Goal: Task Accomplishment & Management: Manage account settings

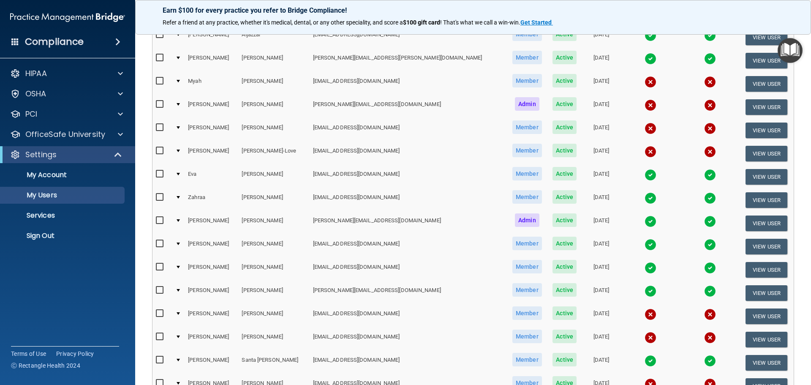
scroll to position [169, 0]
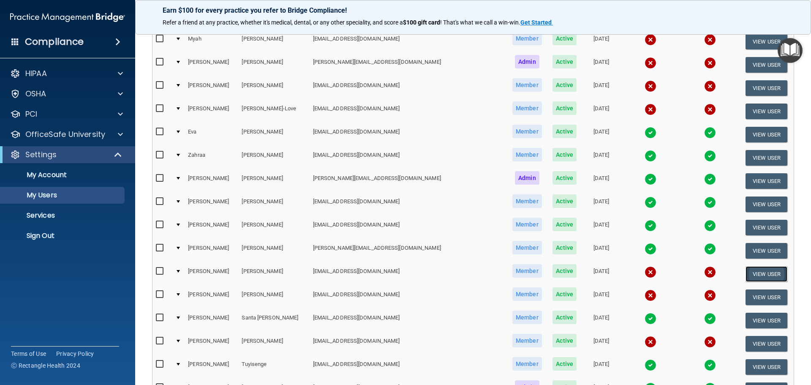
click at [749, 272] on button "View User" at bounding box center [766, 274] width 42 height 16
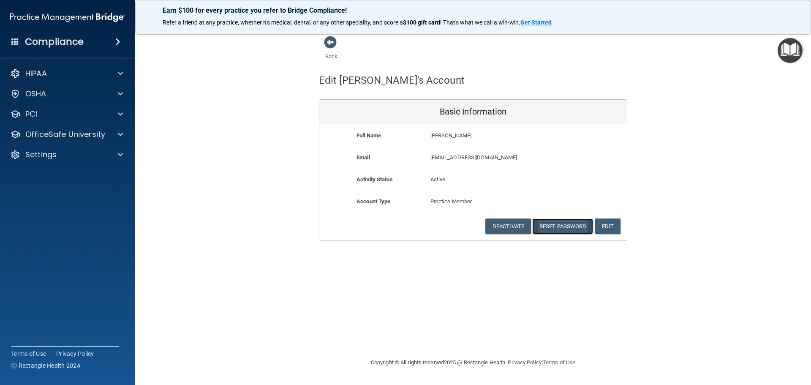
click at [559, 227] on button "Reset Password" at bounding box center [562, 226] width 61 height 16
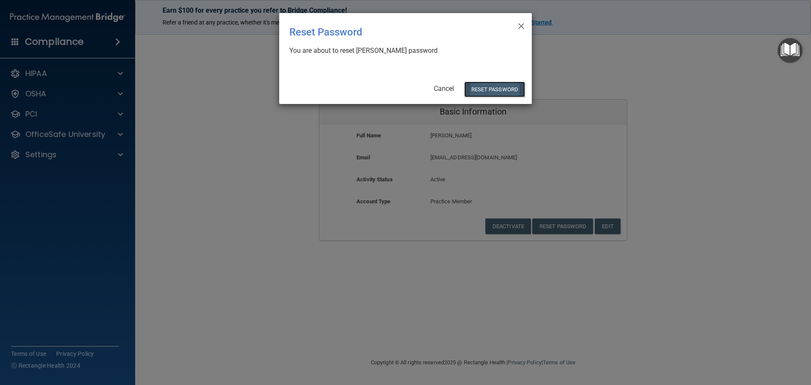
click at [499, 86] on button "Reset Password" at bounding box center [494, 89] width 61 height 16
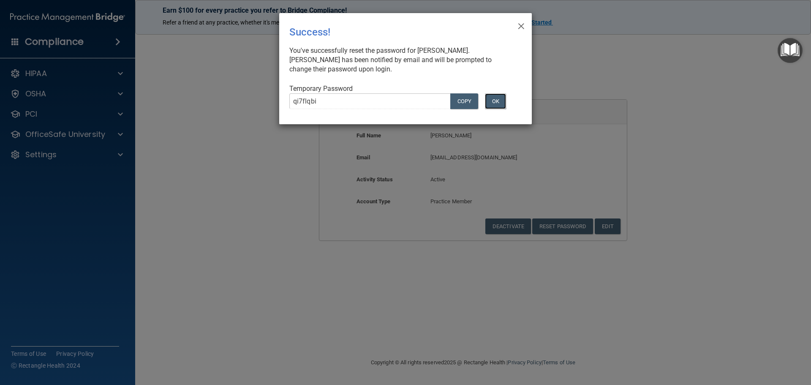
click at [494, 100] on button "OK" at bounding box center [495, 101] width 21 height 16
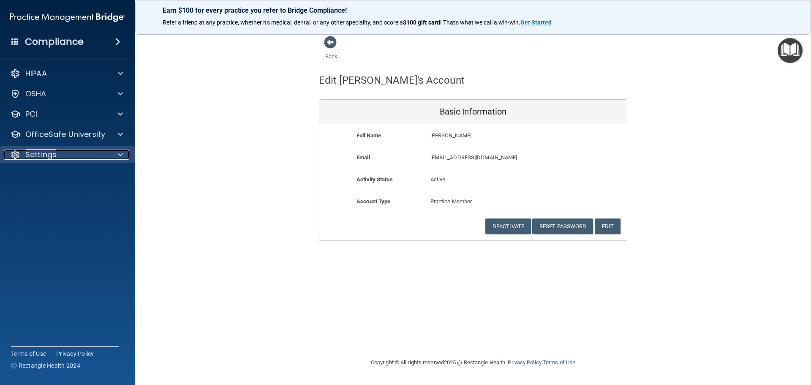
click at [46, 153] on p "Settings" at bounding box center [40, 154] width 31 height 10
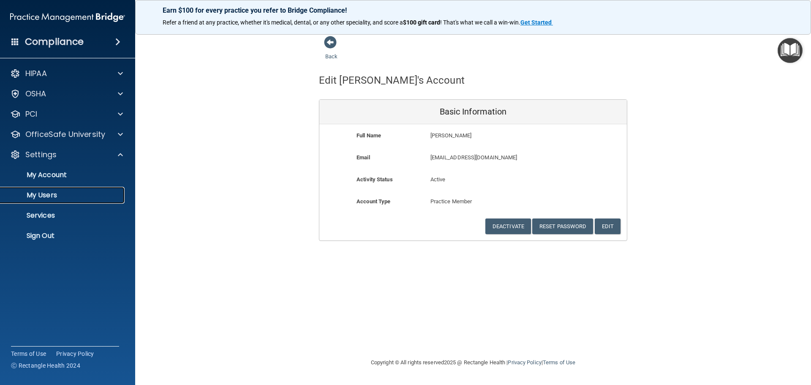
click at [46, 193] on p "My Users" at bounding box center [62, 195] width 115 height 8
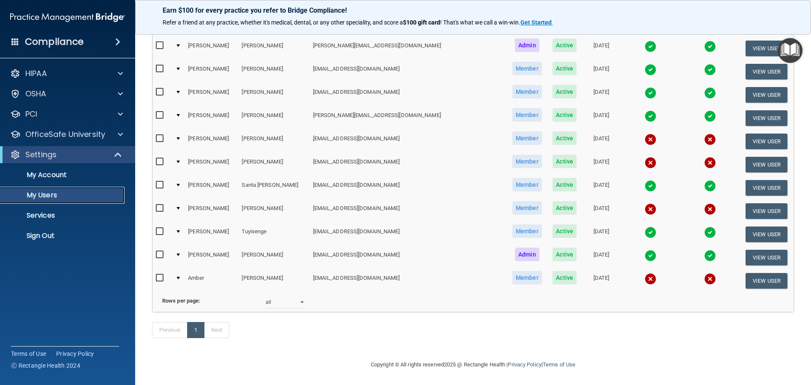
scroll to position [314, 0]
click at [750, 133] on button "View User" at bounding box center [766, 141] width 42 height 16
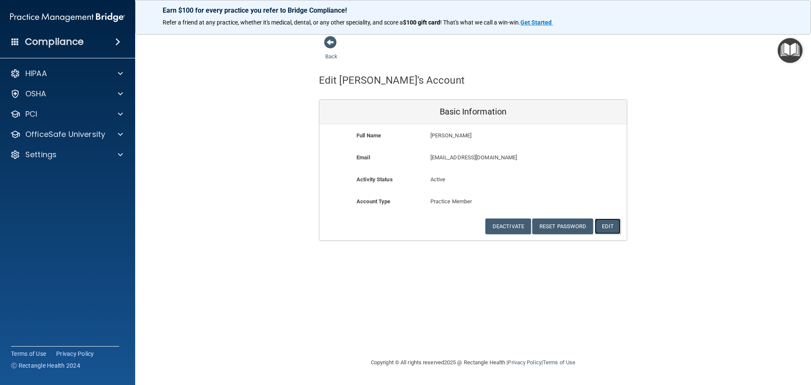
click at [605, 225] on button "Edit" at bounding box center [607, 226] width 26 height 16
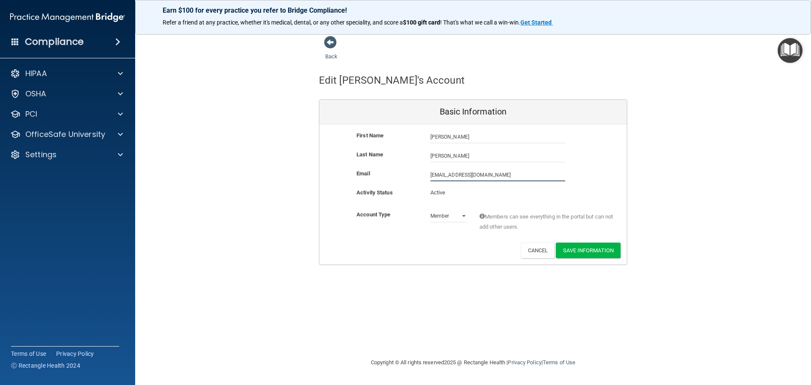
drag, startPoint x: 499, startPoint y: 173, endPoint x: 324, endPoint y: 175, distance: 174.4
click at [325, 175] on div "Email kevinruizhong@gmail.com kevinruizhong@gmail.com" at bounding box center [472, 174] width 307 height 13
type input "kevinruizhong@gmail.com"
click at [587, 251] on button "Save Information" at bounding box center [588, 250] width 65 height 16
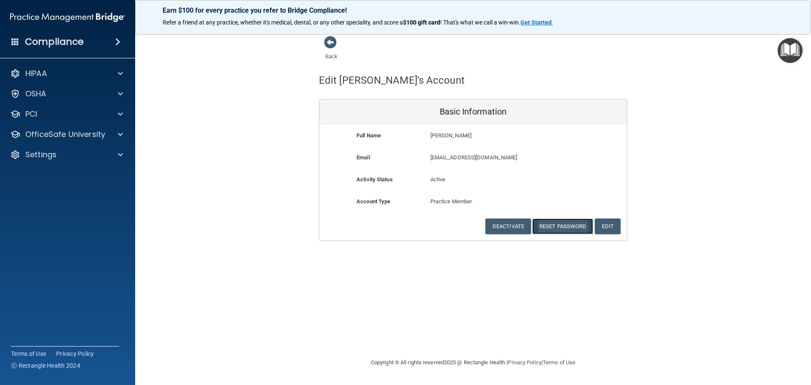
click at [550, 227] on button "Reset Password" at bounding box center [562, 226] width 61 height 16
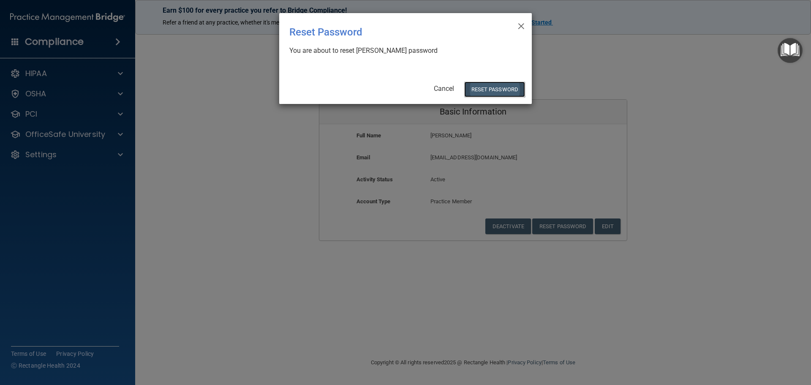
click at [497, 92] on button "Reset Password" at bounding box center [494, 89] width 61 height 16
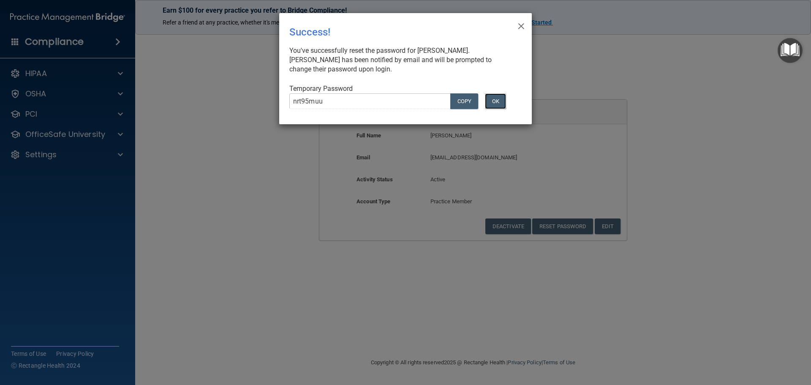
click at [494, 105] on button "OK" at bounding box center [495, 101] width 21 height 16
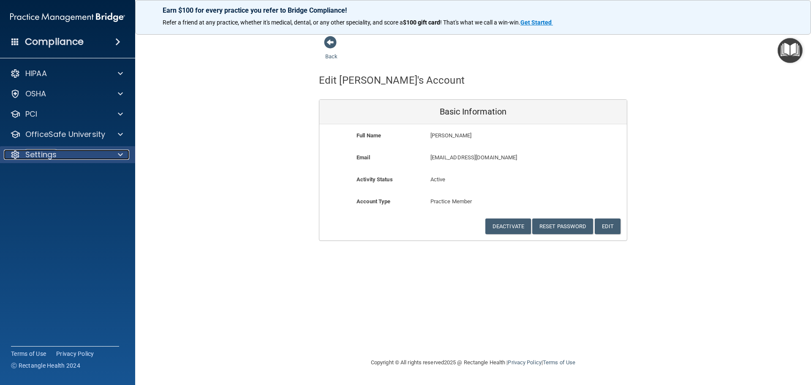
click at [32, 156] on p "Settings" at bounding box center [40, 154] width 31 height 10
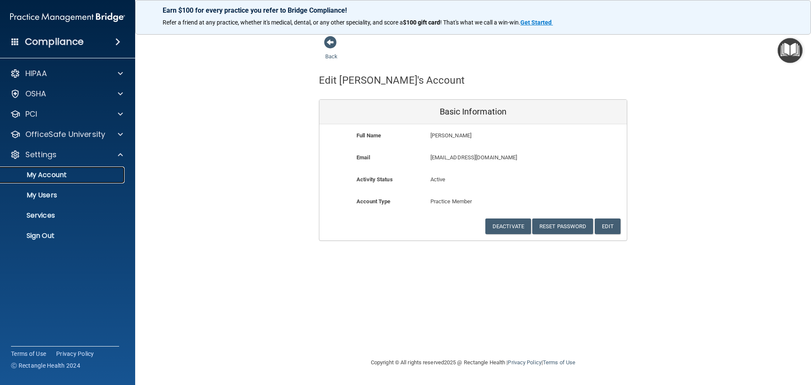
click at [38, 175] on p "My Account" at bounding box center [62, 175] width 115 height 8
